Goal: Find specific page/section: Find specific page/section

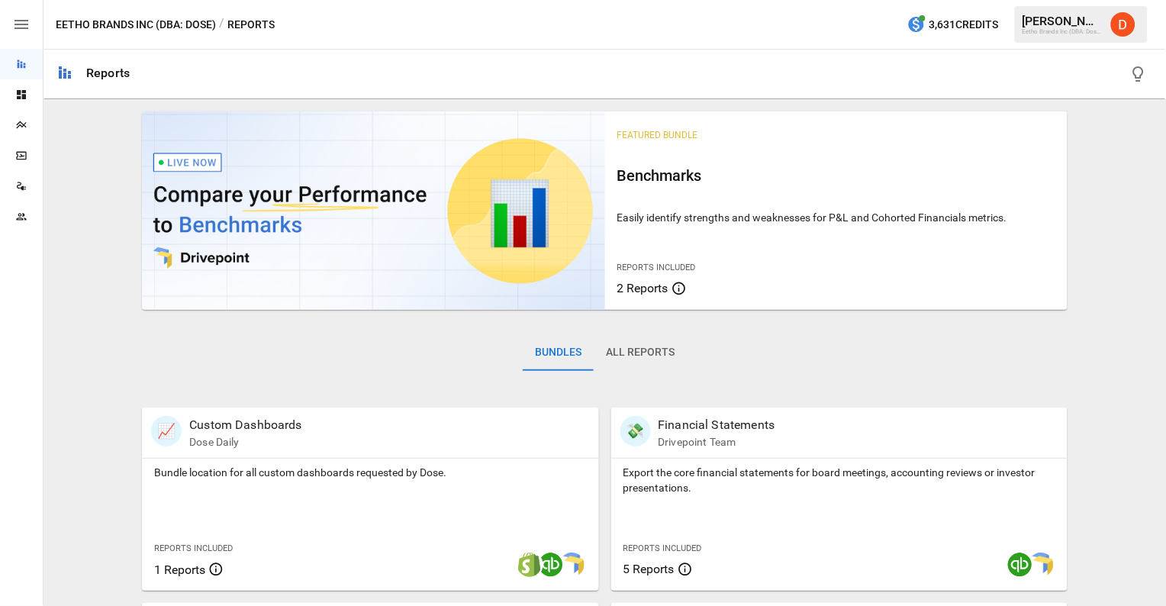
click at [22, 98] on icon "Dashboards" at bounding box center [21, 94] width 9 height 9
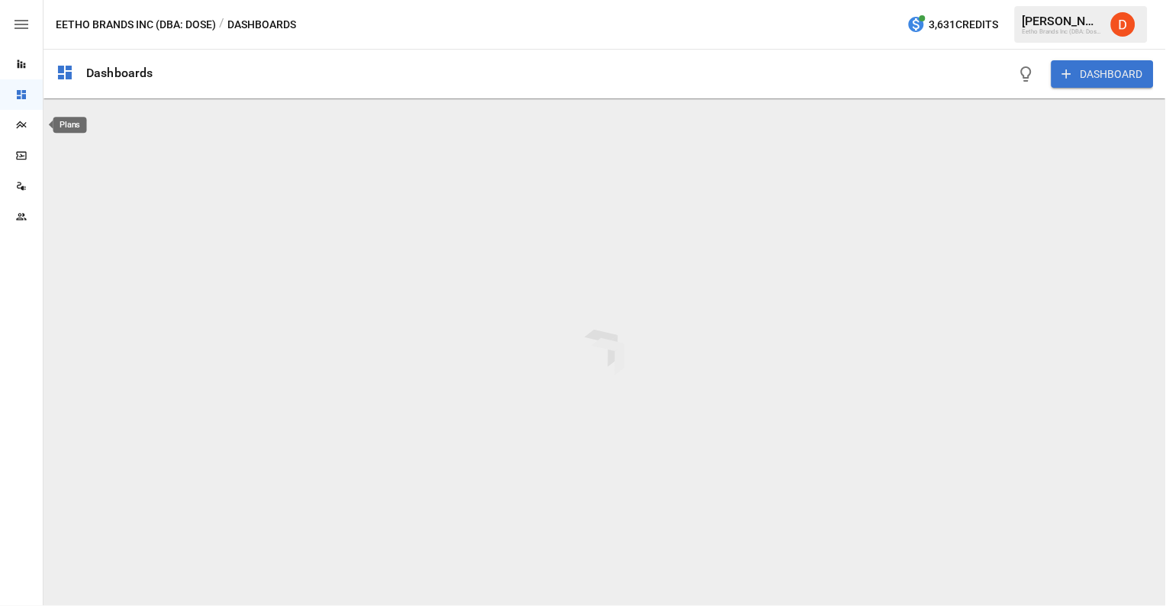
click at [25, 126] on icon "Plans" at bounding box center [21, 125] width 10 height 8
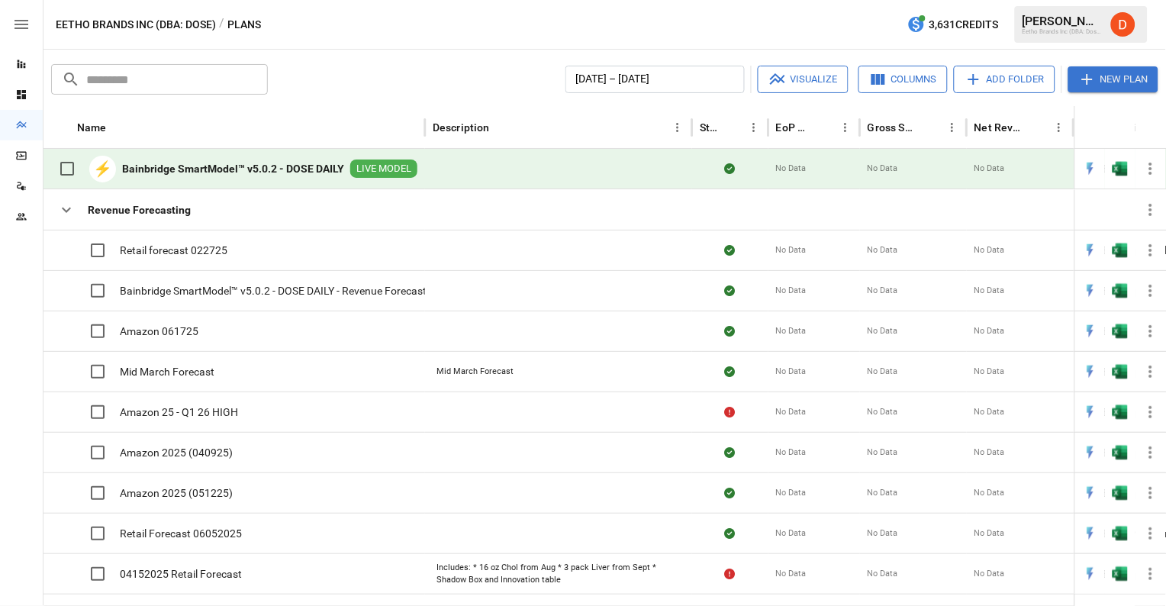
click at [220, 168] on b "Bainbridge SmartModel™ v5.0.2 - DOSE DAILY" at bounding box center [233, 168] width 222 height 15
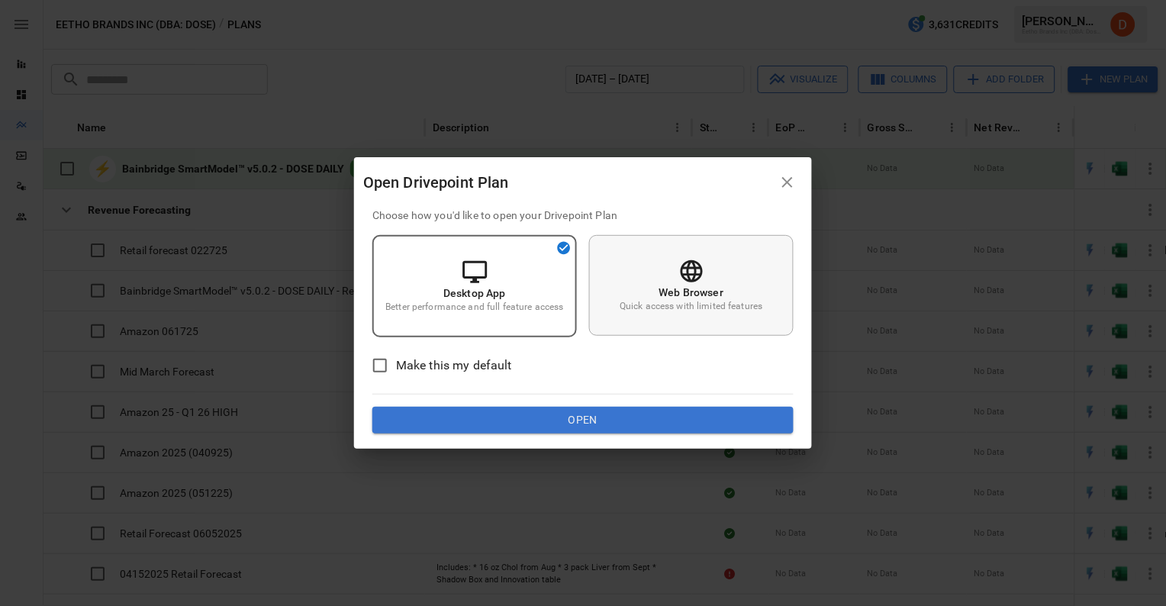
click at [682, 293] on p "Web Browser" at bounding box center [692, 292] width 65 height 15
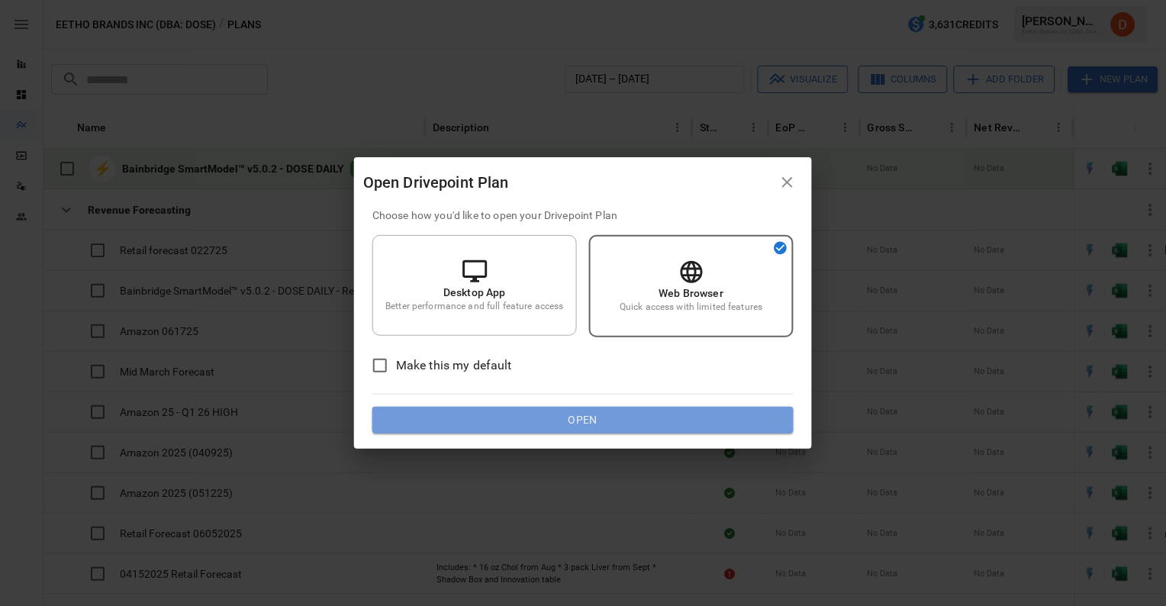
click at [627, 414] on button "Open" at bounding box center [583, 420] width 421 height 27
